Goal: Information Seeking & Learning: Learn about a topic

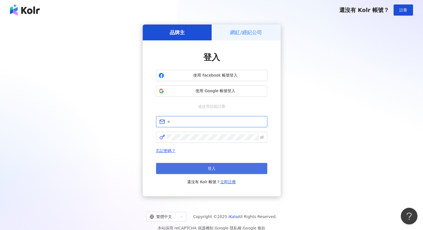
type input "**********"
click at [198, 166] on button "登入" at bounding box center [211, 168] width 111 height 11
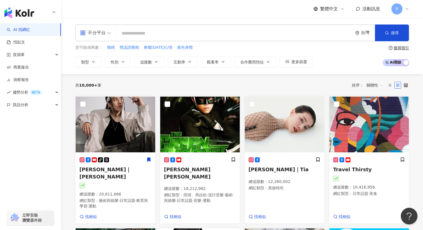
click at [141, 34] on input "search" at bounding box center [234, 33] width 232 height 11
click at [25, 42] on link "找貼文" at bounding box center [16, 42] width 18 height 6
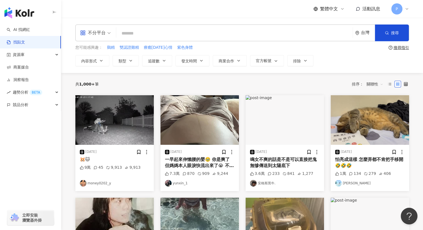
click at [182, 34] on input "search" at bounding box center [234, 33] width 232 height 12
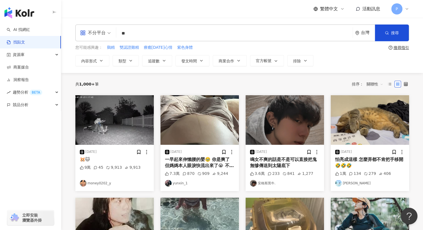
type input "*"
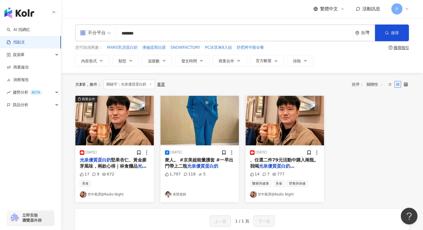
drag, startPoint x: 132, startPoint y: 33, endPoint x: 138, endPoint y: 33, distance: 6.4
click at [138, 33] on input "*******" at bounding box center [234, 33] width 232 height 12
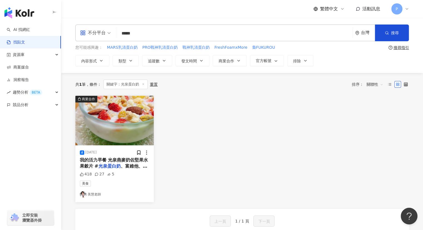
click at [106, 132] on img at bounding box center [114, 120] width 78 height 49
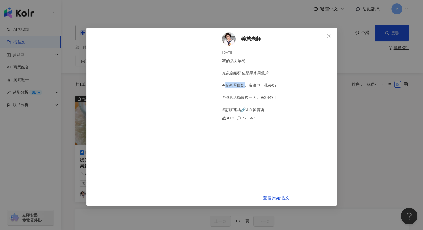
drag, startPoint x: 225, startPoint y: 85, endPoint x: 245, endPoint y: 86, distance: 19.2
click at [244, 86] on div "我的活力早餐 光泉燕麥奶佐堅果水果穀片 #光泉蛋白奶、富維他、燕麥奶 #優惠活動最後三天。9/24截止 #訂購連結🔗↓在留言處" at bounding box center [277, 85] width 110 height 55
click at [376, 113] on div "美[PERSON_NAME]老師 [DATE] 我的活力早餐 光泉燕麥奶佐堅果水果穀片 #光泉蛋白奶、富維他、燕麥奶 #優惠活動最後三天。9/24截止 #訂購…" at bounding box center [211, 115] width 423 height 230
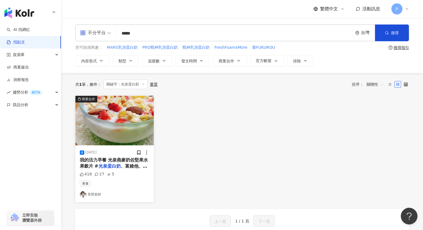
drag, startPoint x: 128, startPoint y: 32, endPoint x: 183, endPoint y: 34, distance: 54.8
click at [183, 34] on input "*****" at bounding box center [234, 33] width 232 height 12
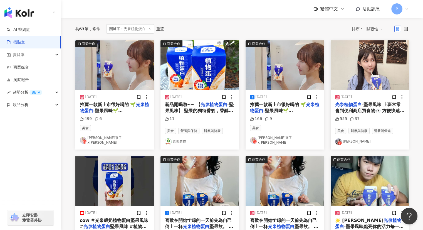
scroll to position [56, 0]
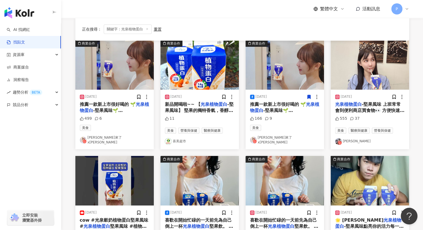
click at [211, 105] on mark "光泉植物蛋白" at bounding box center [213, 103] width 27 height 5
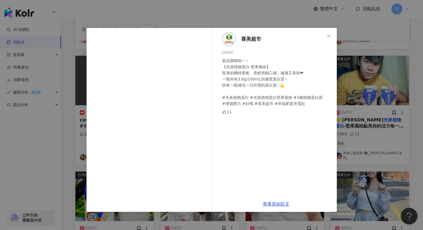
scroll to position [167, 0]
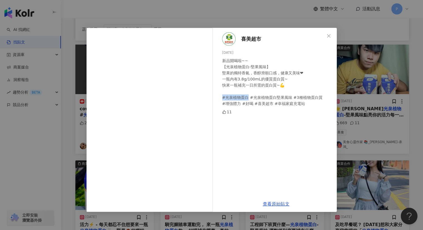
drag, startPoint x: 247, startPoint y: 98, endPoint x: 221, endPoint y: 98, distance: 25.6
click at [221, 98] on div "喜美超市 [DATE] 新品開喝啦~~ 【光泉植物蛋白-堅果風味】 堅果的獨特香氣，香醇滑順口感，健康又美味❤ 一瓶內有3.8g/100mL的優質蛋白質~ 快…" at bounding box center [275, 112] width 121 height 168
copy div "光泉植物蛋白"
click at [323, 35] on span "Close" at bounding box center [328, 36] width 11 height 4
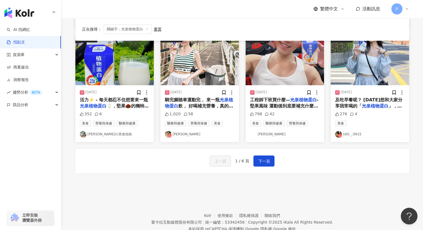
scroll to position [304, 0]
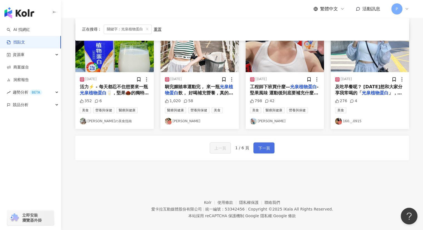
click at [270, 143] on button "下一頁" at bounding box center [263, 147] width 21 height 11
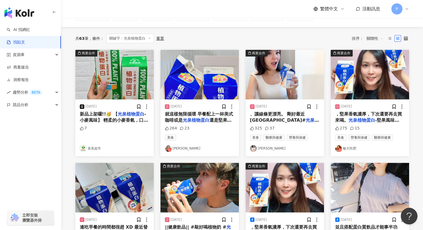
scroll to position [4, 0]
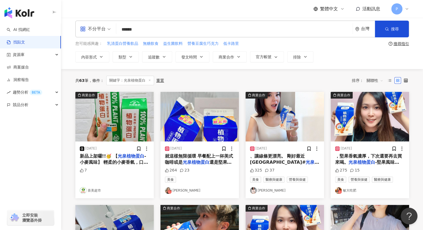
click at [126, 126] on img at bounding box center [114, 116] width 78 height 49
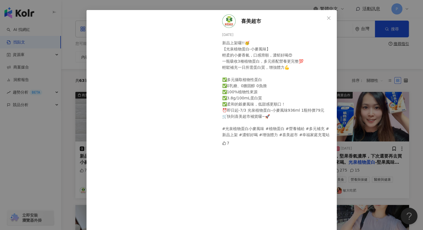
scroll to position [28, 0]
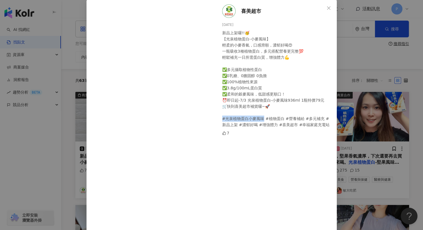
drag, startPoint x: 260, startPoint y: 118, endPoint x: 219, endPoint y: 118, distance: 41.4
click at [219, 118] on div "喜美超市 [DATE] 新品上架囉!!🥳 【光泉植物蛋白-小麥風味】 輕柔的小麥香氣，口感滑順，濃郁好喝😍 一瓶吸收3種植物蛋白，多元搭配營養更完整💯 輕鬆補…" at bounding box center [275, 128] width 121 height 257
copy div "白小麥風味 #植物蛋白"
click at [320, 64] on div "新品上架囉!!🥳 【光泉植物蛋白-小麥風味】 輕柔的小麥香氣，口感滑順，濃郁好喝😍 一瓶吸收3種植物蛋白，多元搭配營養更完整💯 輕鬆補充一日所需蛋白質，增強體…" at bounding box center [277, 79] width 110 height 98
click at [346, 46] on div "喜美超市 [DATE] 新品上架囉!!🥳 【光泉植物蛋白-小麥風味】 輕柔的小麥香氣，口感滑順，濃郁好喝😍 一瓶吸收3種植物蛋白，多元搭配營養更完整💯 輕鬆補…" at bounding box center [211, 115] width 423 height 230
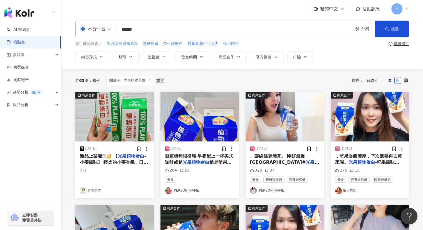
click at [158, 28] on input "******" at bounding box center [234, 29] width 232 height 12
paste input "*****"
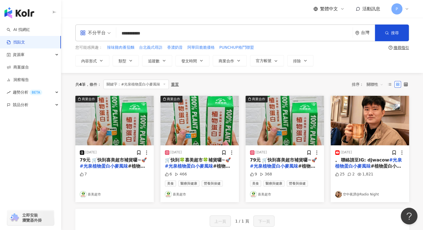
click at [158, 32] on input "**********" at bounding box center [234, 33] width 232 height 12
type input "**********"
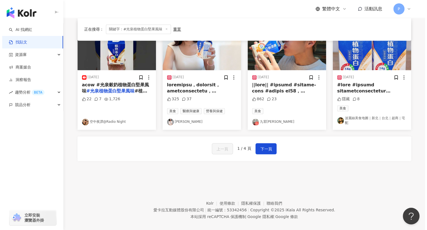
scroll to position [307, 0]
